Goal: Information Seeking & Learning: Learn about a topic

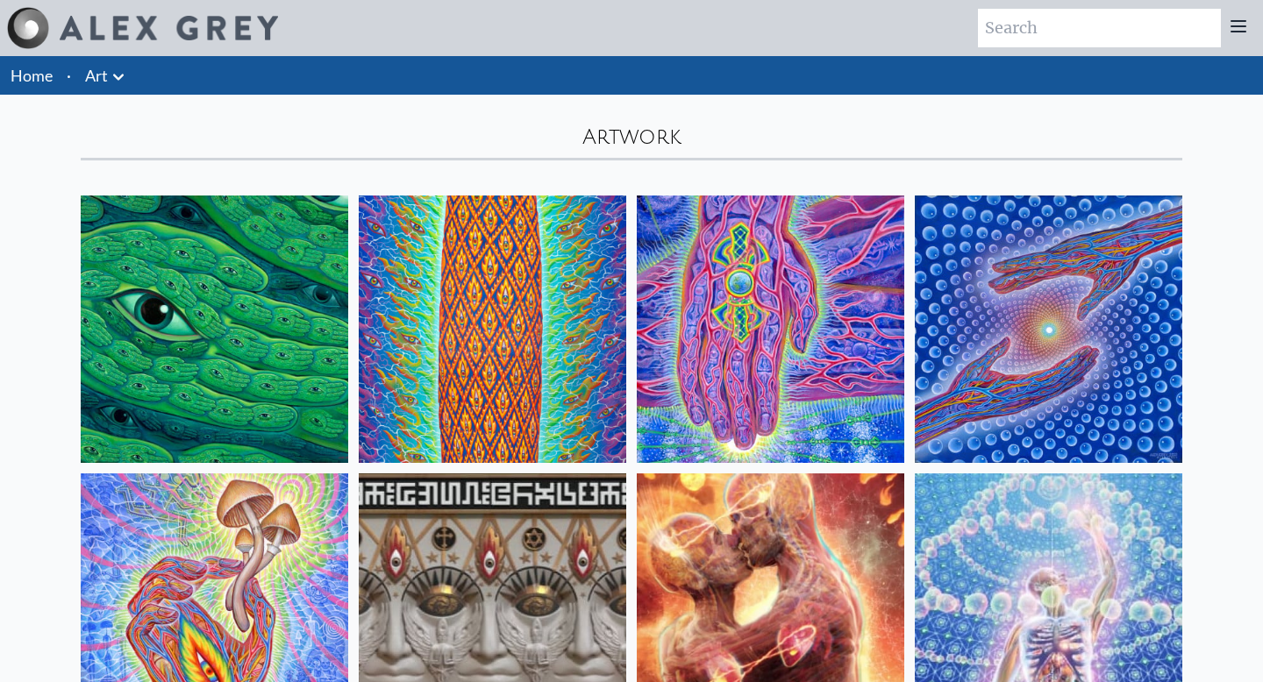
click at [122, 72] on icon at bounding box center [118, 77] width 21 height 21
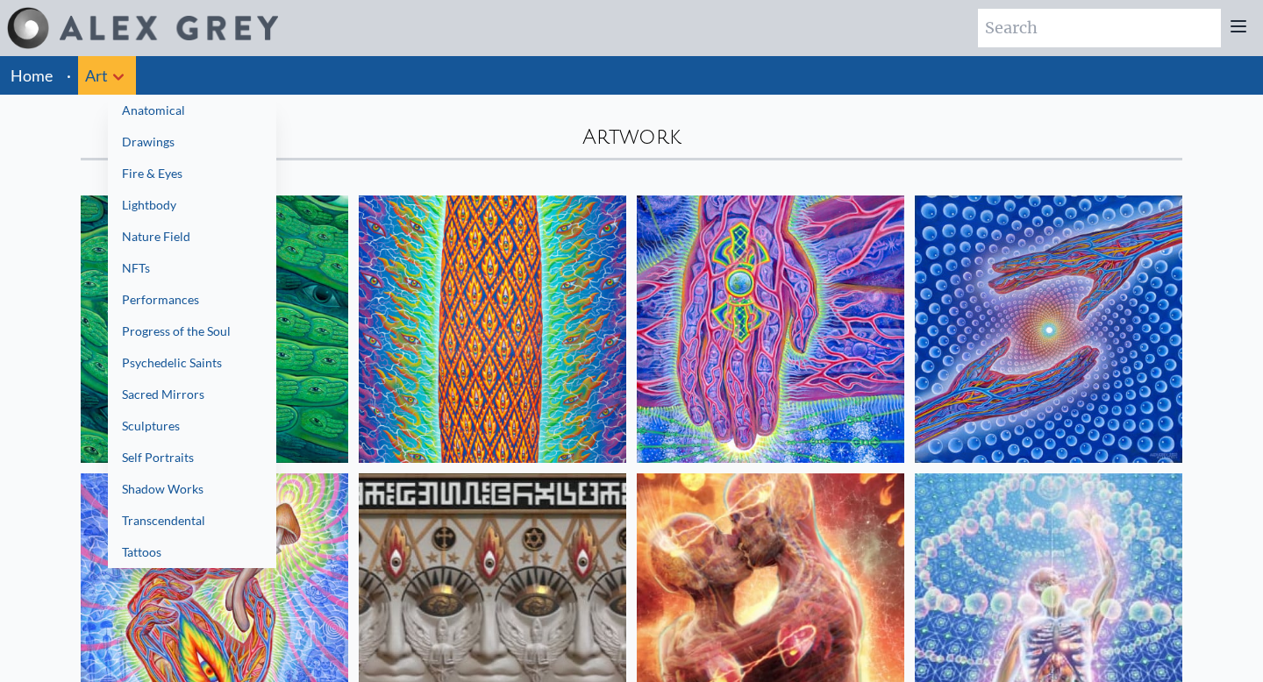
click at [263, 474] on link "Shadow Works" at bounding box center [192, 490] width 168 height 32
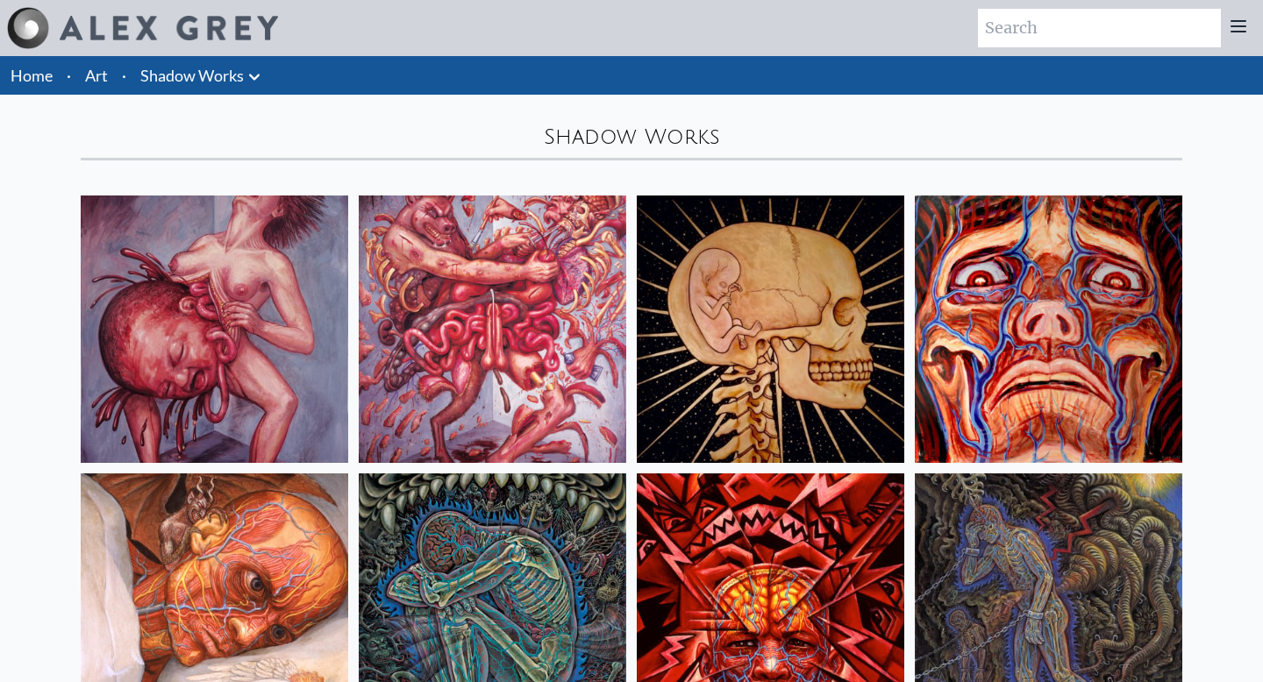
click at [179, 92] on li "Shadow Works Anatomical Drawings" at bounding box center [202, 75] width 139 height 39
click at [185, 85] on link "Shadow Works" at bounding box center [191, 75] width 103 height 25
click at [189, 85] on link "Shadow Works" at bounding box center [191, 75] width 103 height 25
click at [110, 85] on li "Art" at bounding box center [96, 75] width 37 height 39
click at [97, 81] on link "Art" at bounding box center [96, 75] width 23 height 25
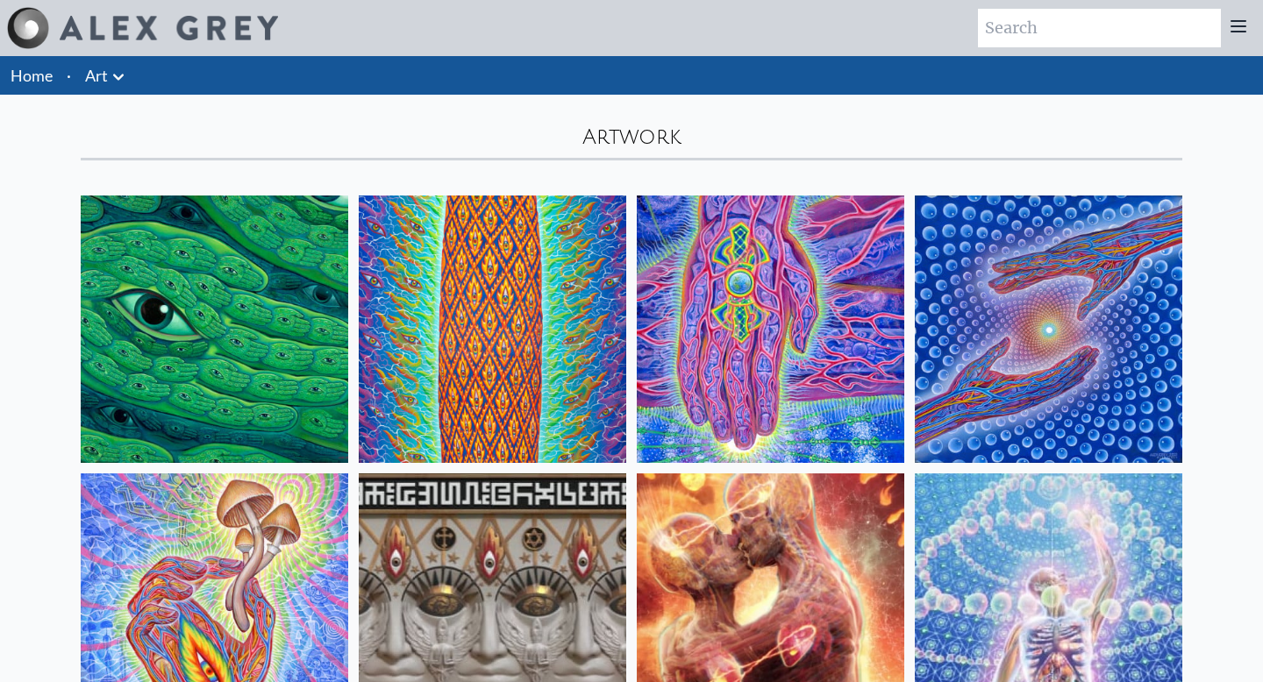
click at [115, 76] on icon at bounding box center [118, 77] width 11 height 6
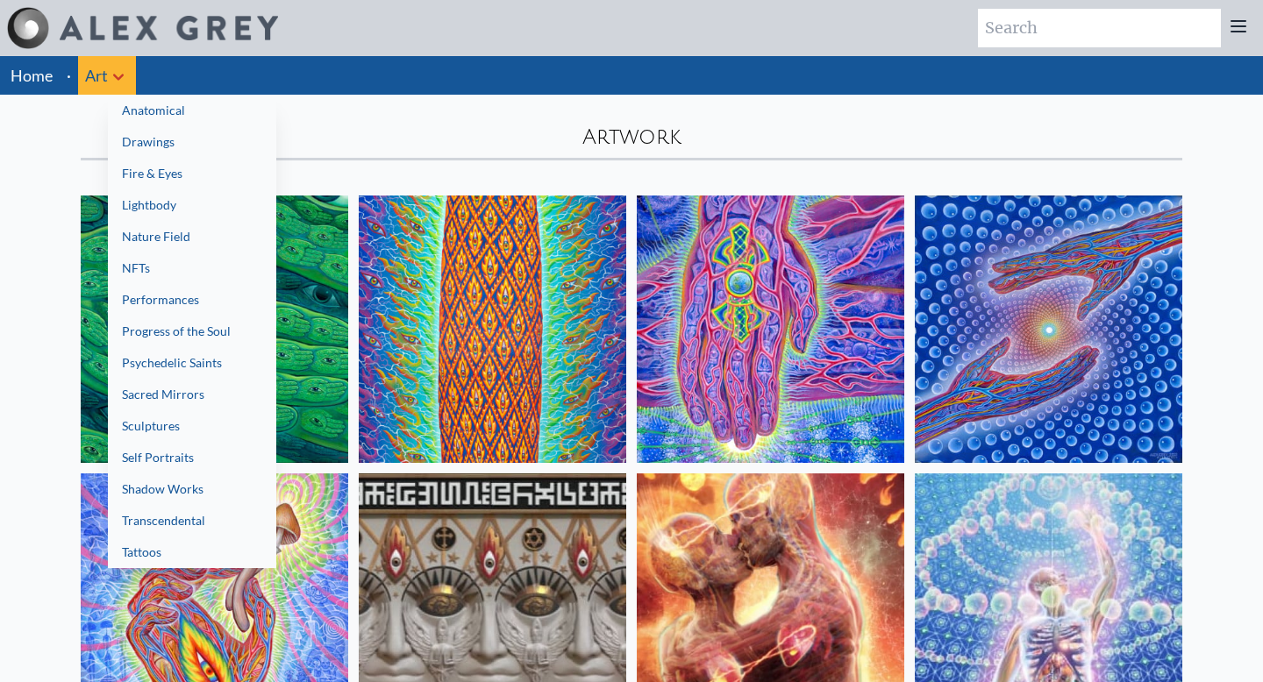
click at [200, 519] on link "Transcendental" at bounding box center [192, 521] width 168 height 32
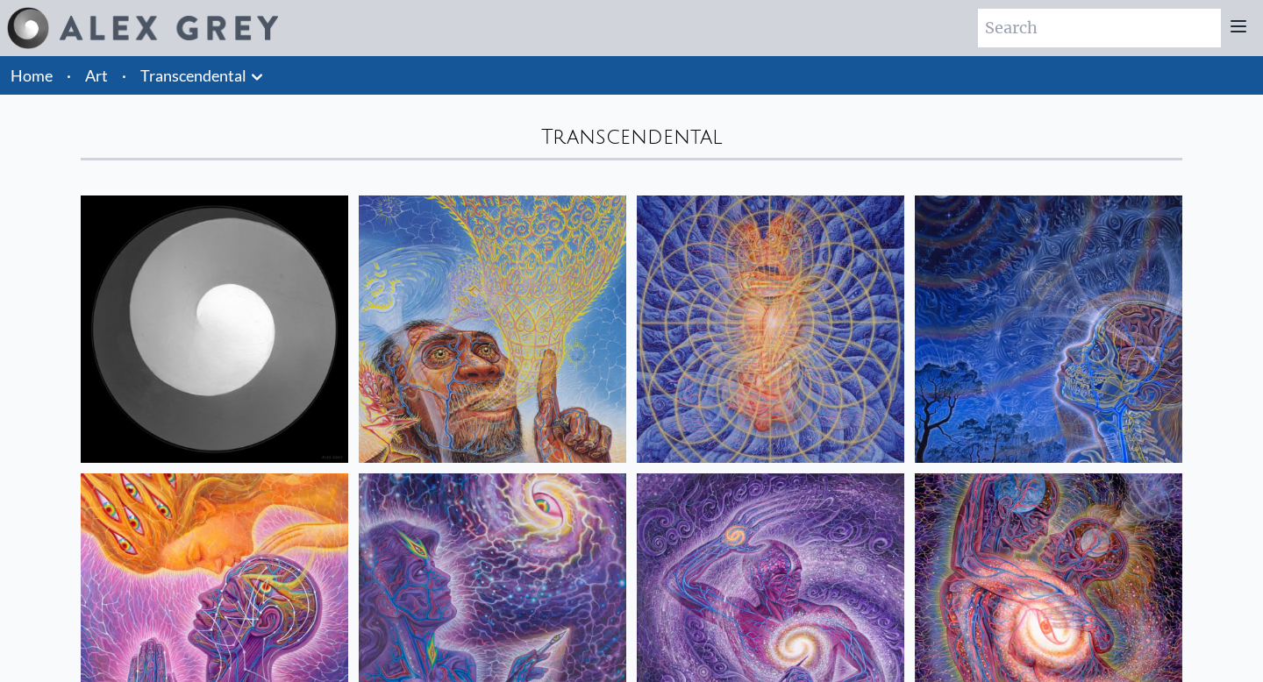
click at [118, 83] on li "·" at bounding box center [124, 75] width 18 height 39
click at [98, 82] on link "Art" at bounding box center [96, 75] width 23 height 25
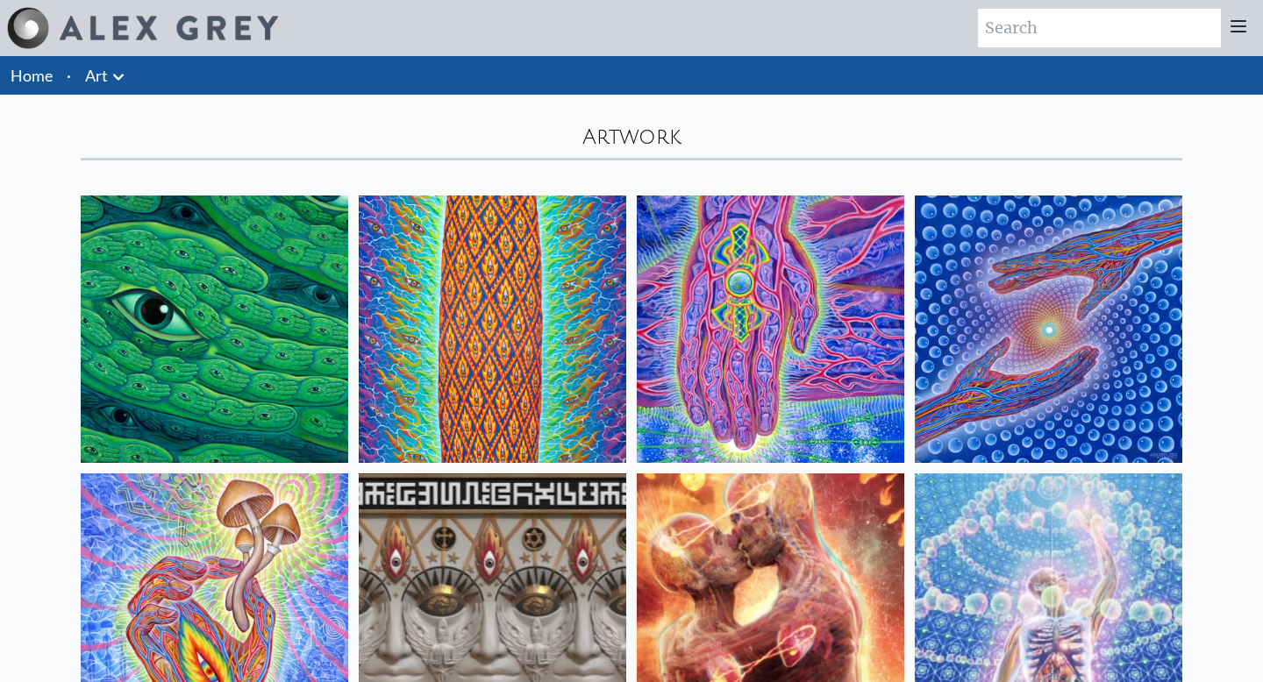
click at [109, 82] on icon at bounding box center [118, 77] width 21 height 21
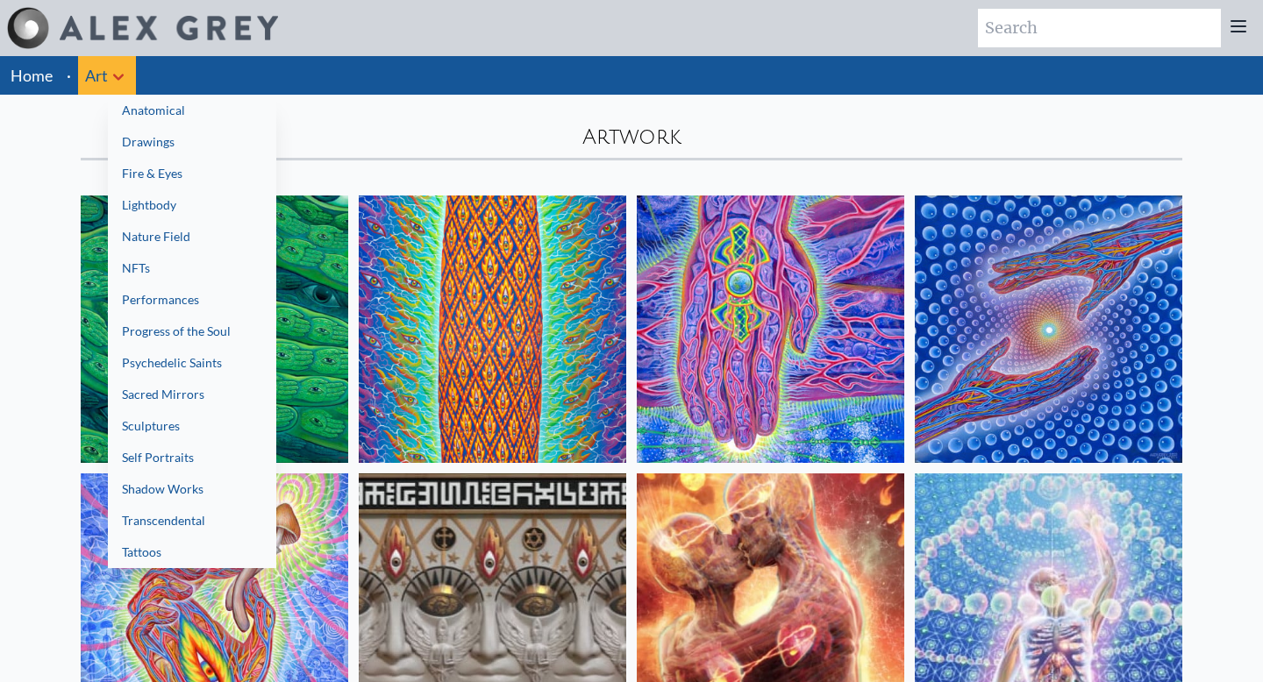
click at [183, 106] on link "Anatomical" at bounding box center [192, 111] width 168 height 32
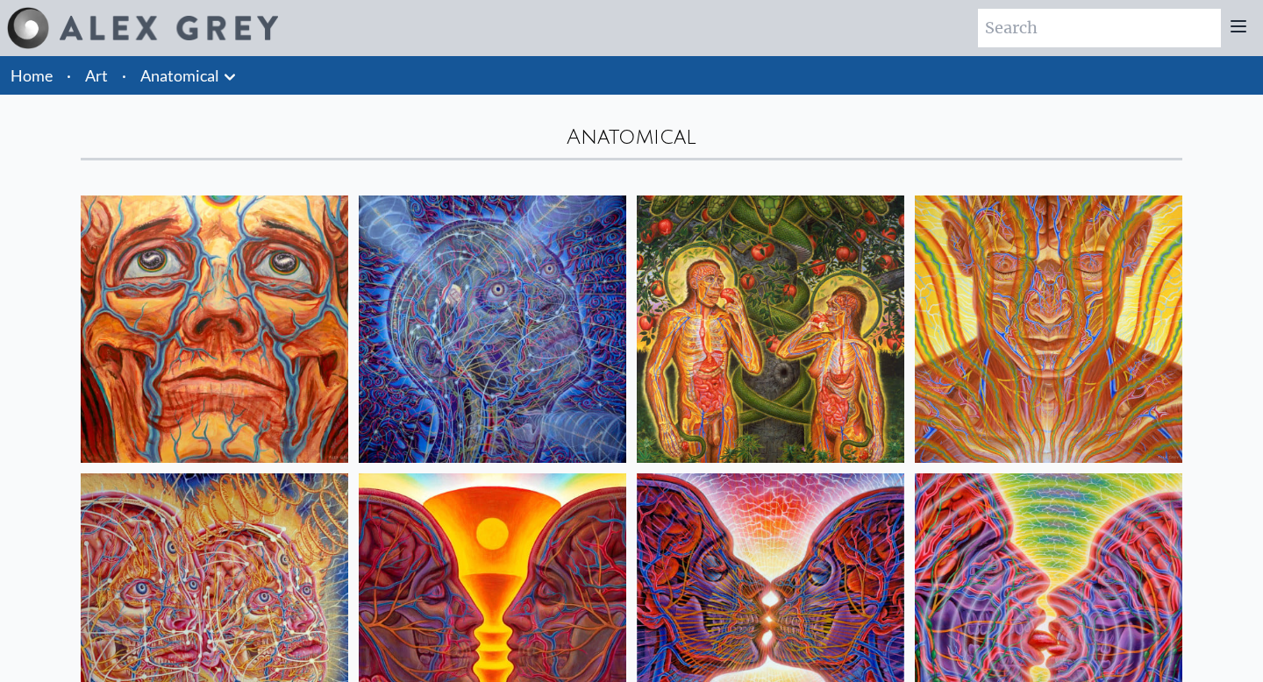
click at [1237, 33] on icon at bounding box center [1238, 26] width 21 height 21
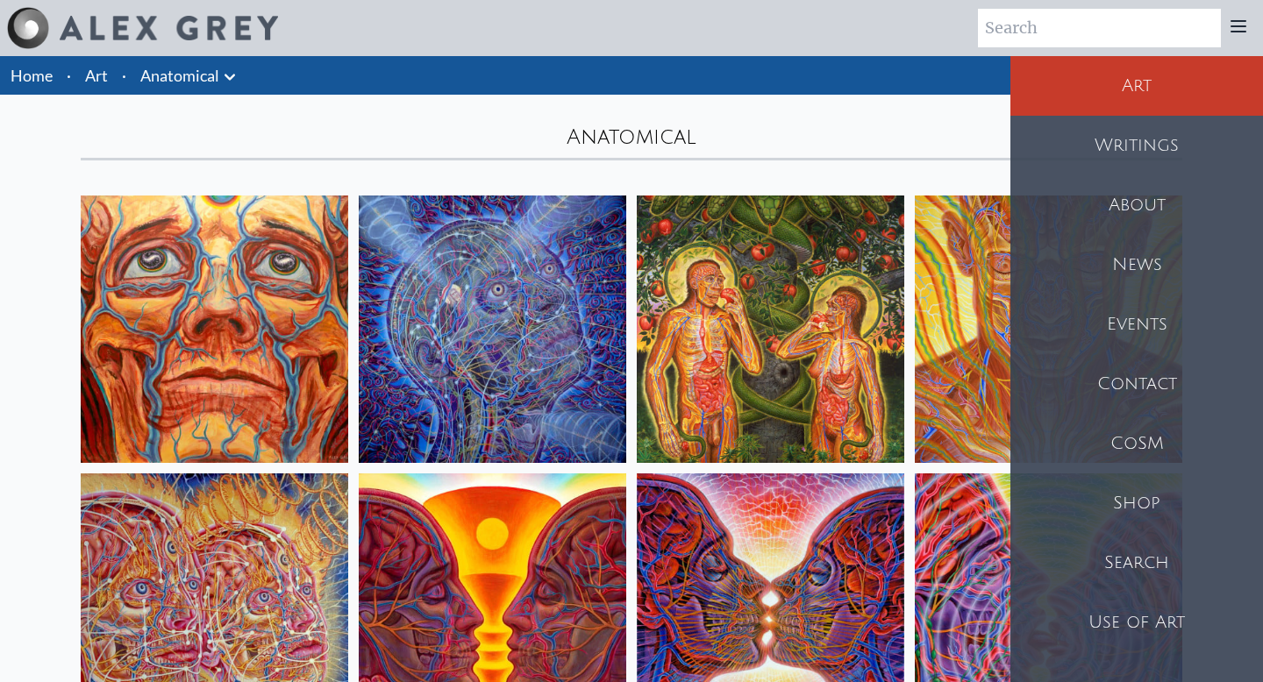
click at [1158, 205] on div "About" at bounding box center [1136, 205] width 253 height 60
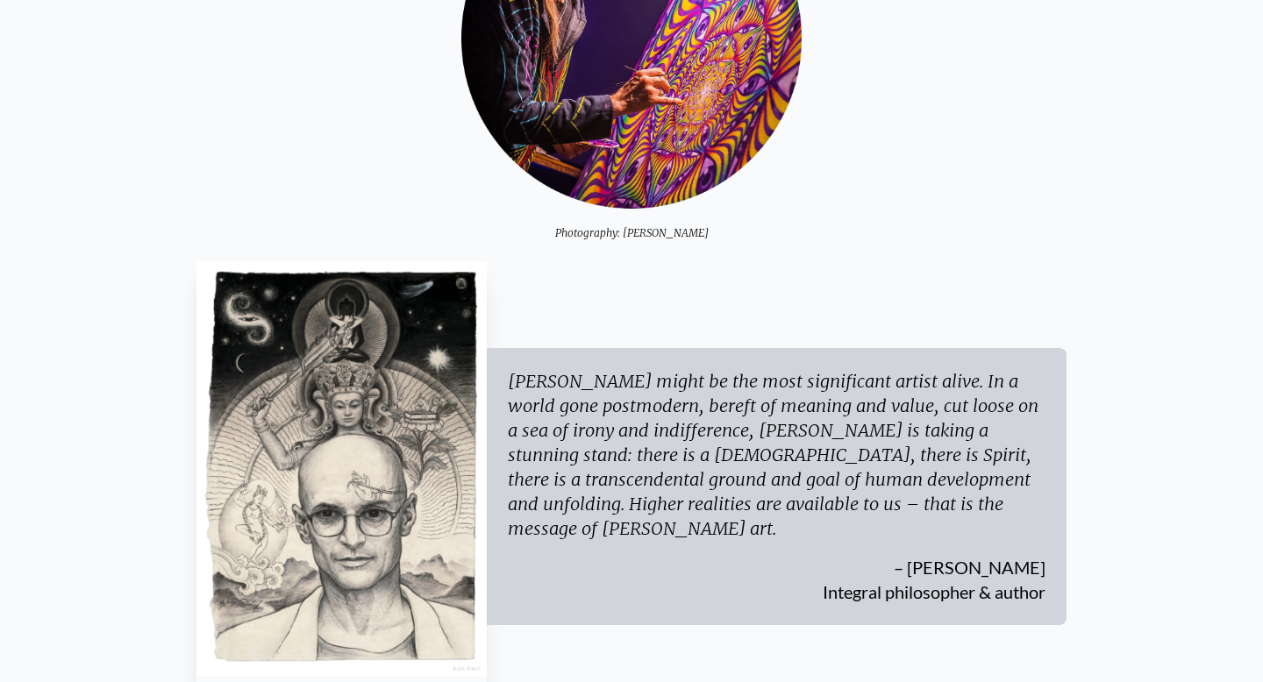
scroll to position [842, 0]
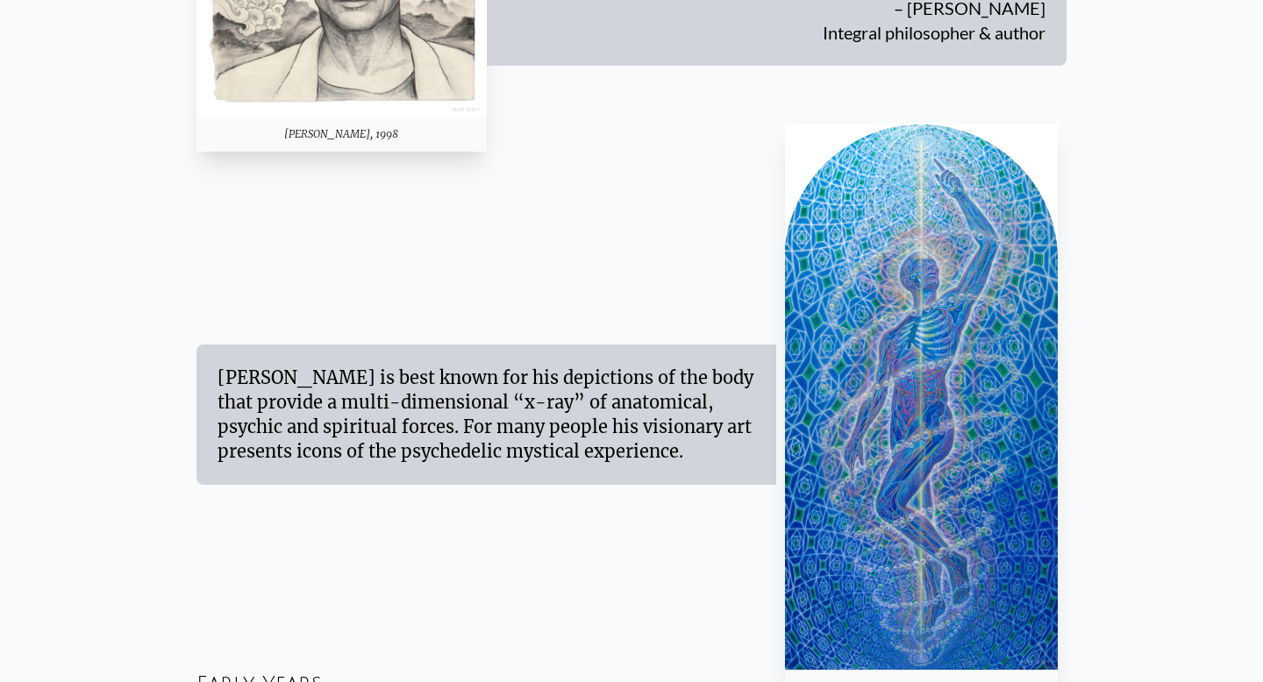
click at [690, 336] on div "[PERSON_NAME] is best known for his depictions of the body that provide a multi…" at bounding box center [631, 414] width 870 height 581
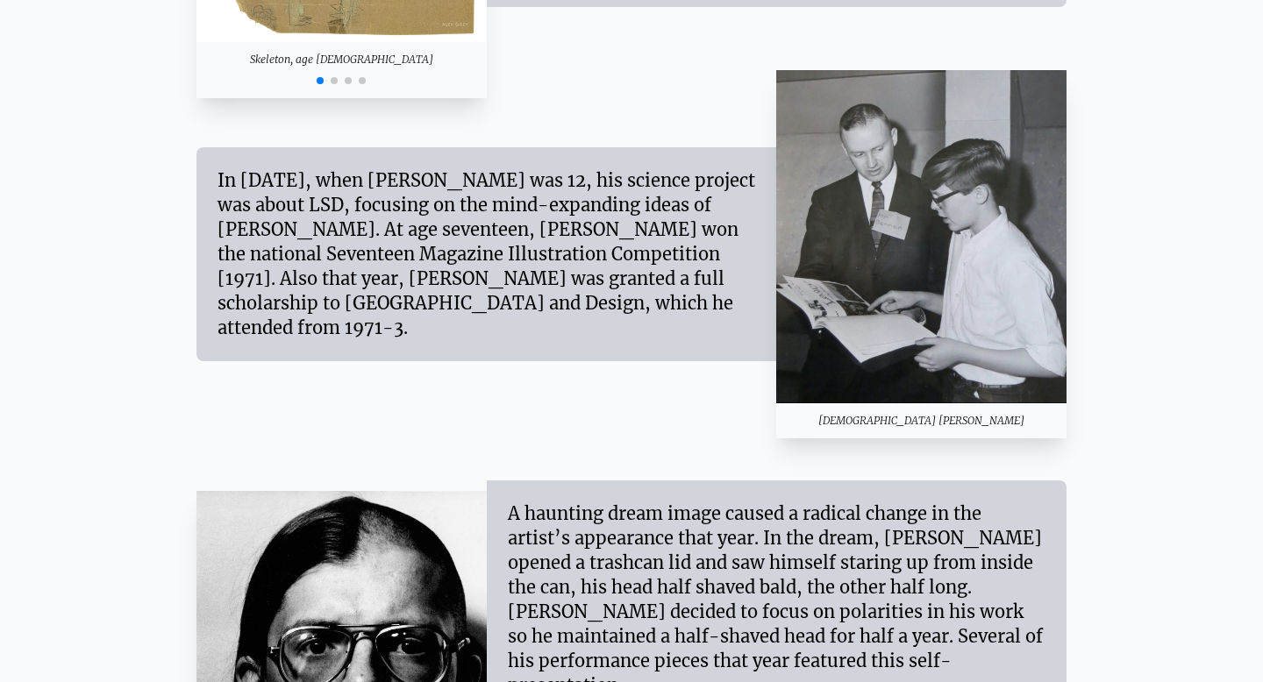
scroll to position [1760, 0]
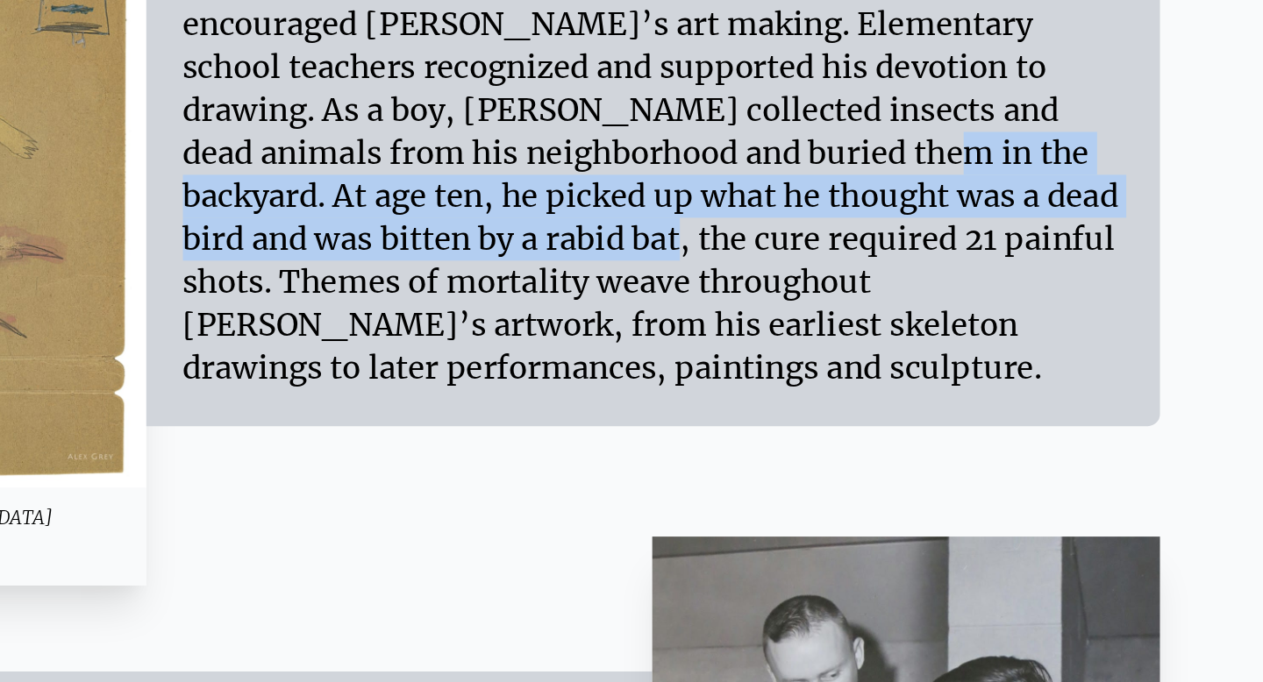
drag, startPoint x: 709, startPoint y: 97, endPoint x: 721, endPoint y: 149, distance: 53.0
click at [721, 149] on div "[PERSON_NAME] was born on [DEMOGRAPHIC_DATA], in [GEOGRAPHIC_DATA], [US_STATE] …" at bounding box center [777, 72] width 538 height 319
click at [709, 308] on div "Dying, 1990 Skeleton, age [DEMOGRAPHIC_DATA] Skeleton, age [DEMOGRAPHIC_DATA] S…" at bounding box center [631, 73] width 870 height 544
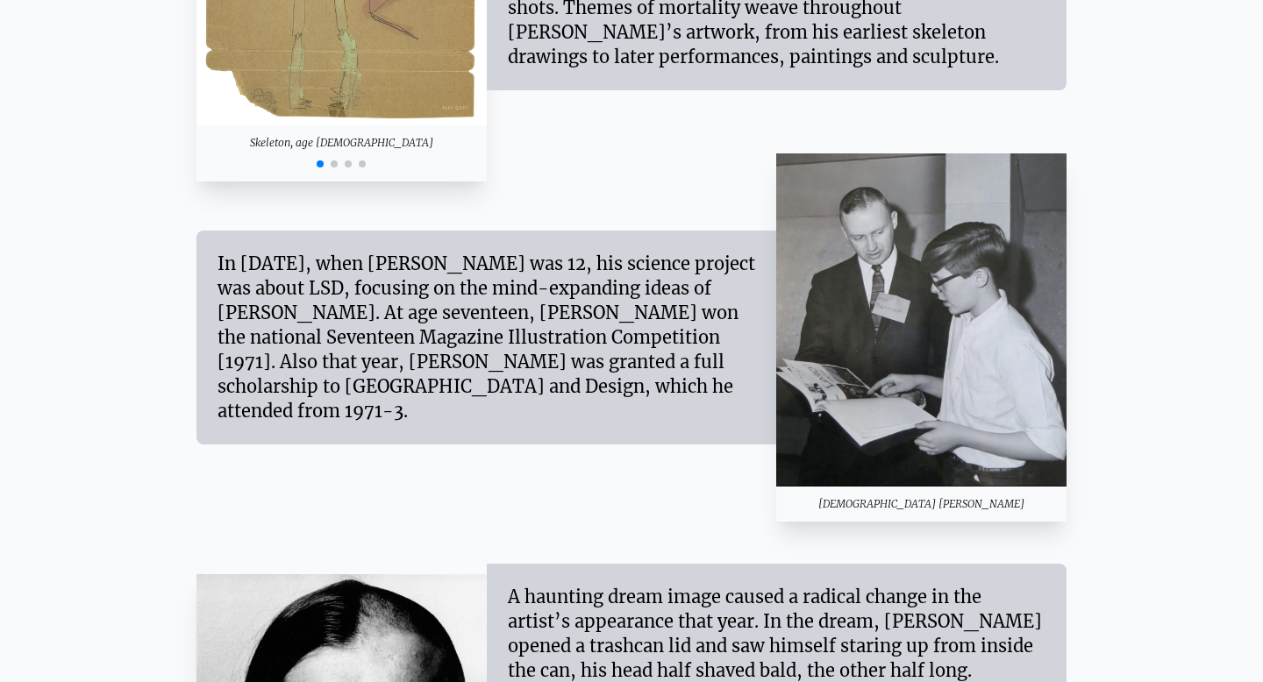
scroll to position [1936, 0]
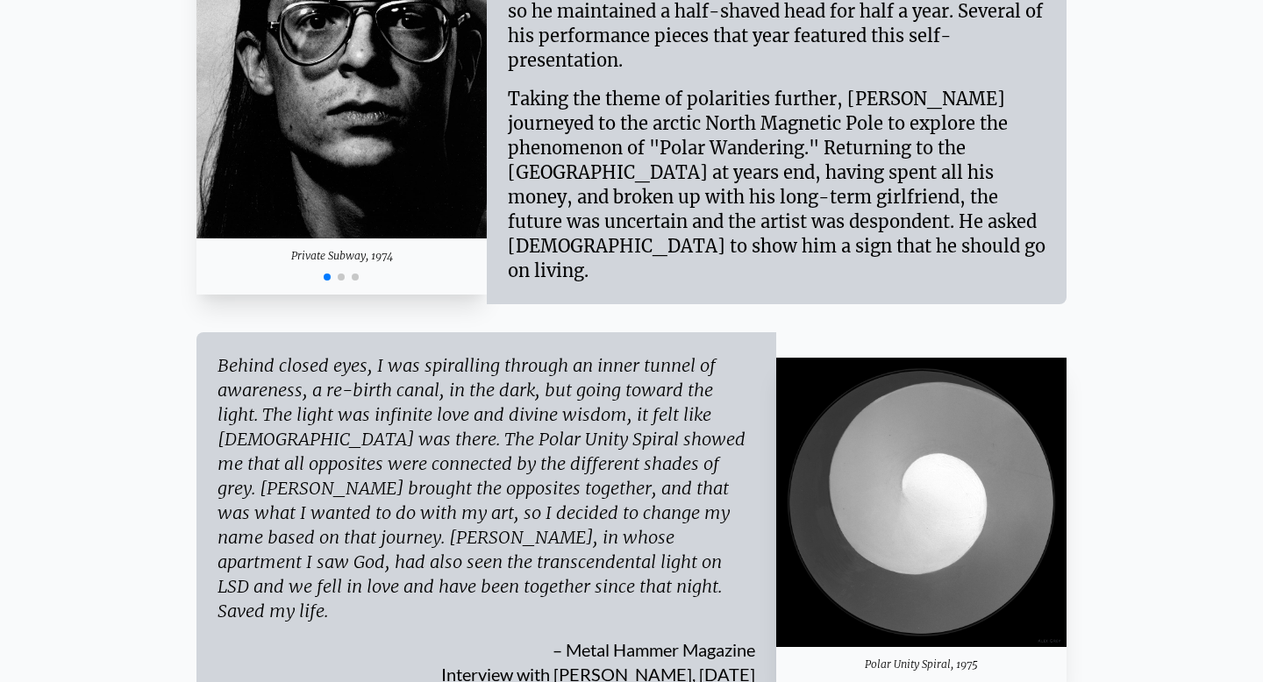
scroll to position [2650, 0]
